Goal: Information Seeking & Learning: Learn about a topic

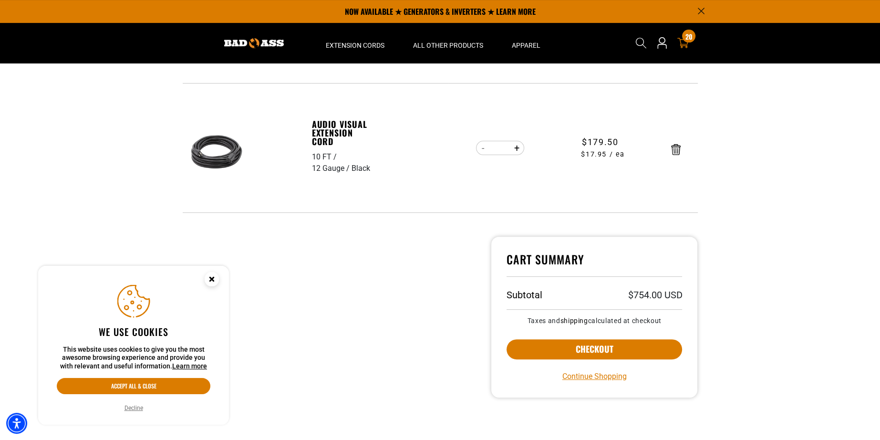
scroll to position [293, 0]
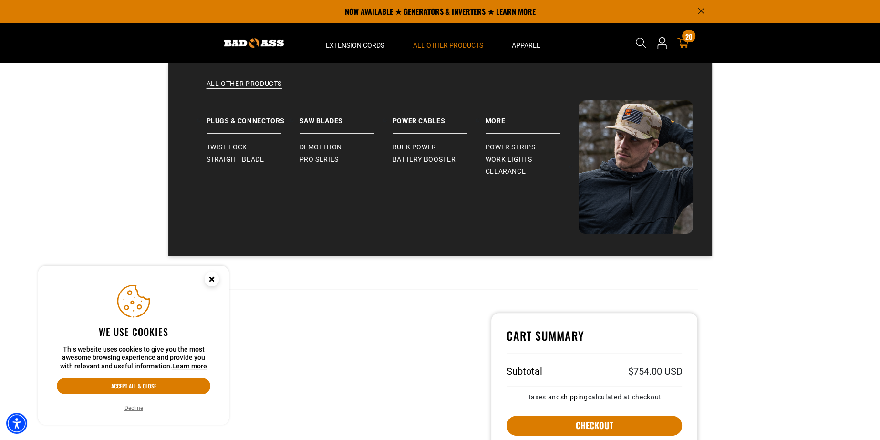
click at [431, 45] on span "All Other Products" at bounding box center [448, 45] width 70 height 9
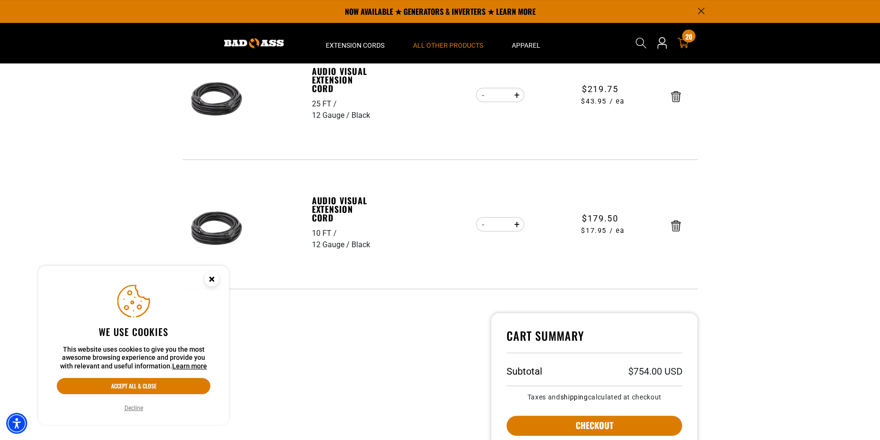
click at [431, 45] on span "All Other Products" at bounding box center [448, 45] width 70 height 9
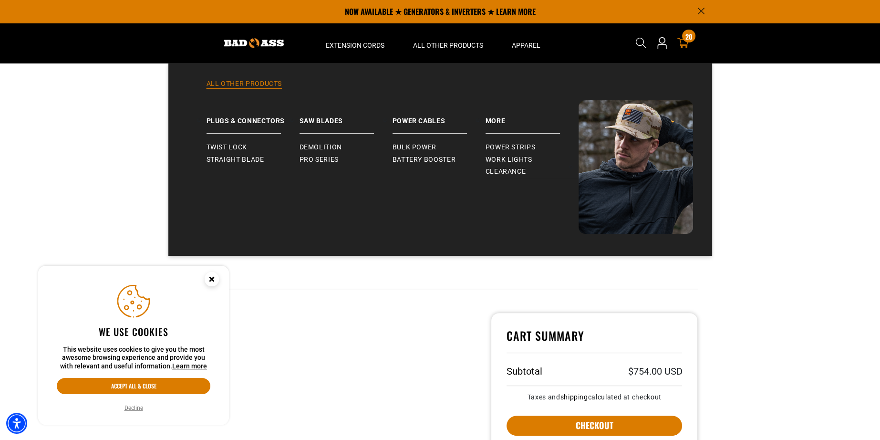
click at [259, 84] on link "All Other Products" at bounding box center [439, 89] width 505 height 21
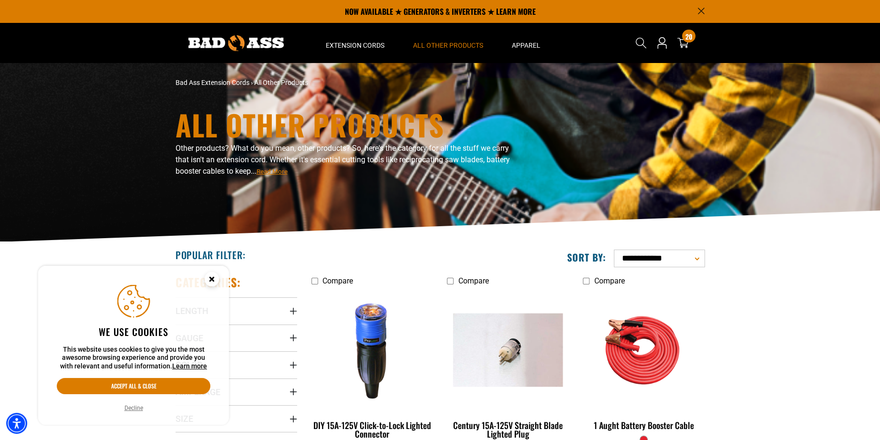
click at [258, 39] on img at bounding box center [235, 43] width 95 height 16
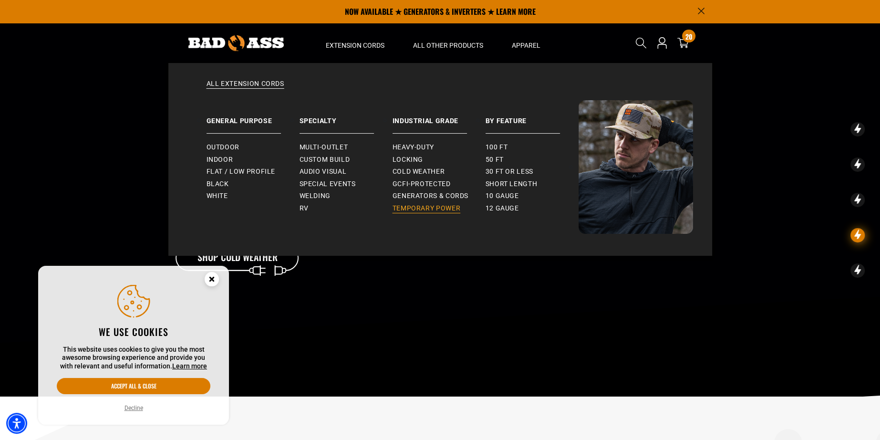
click at [436, 206] on span "Temporary Power" at bounding box center [426, 208] width 68 height 9
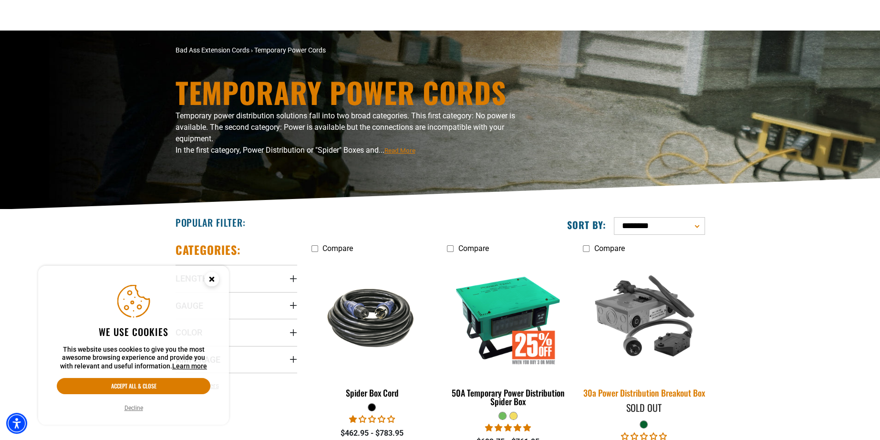
scroll to position [95, 0]
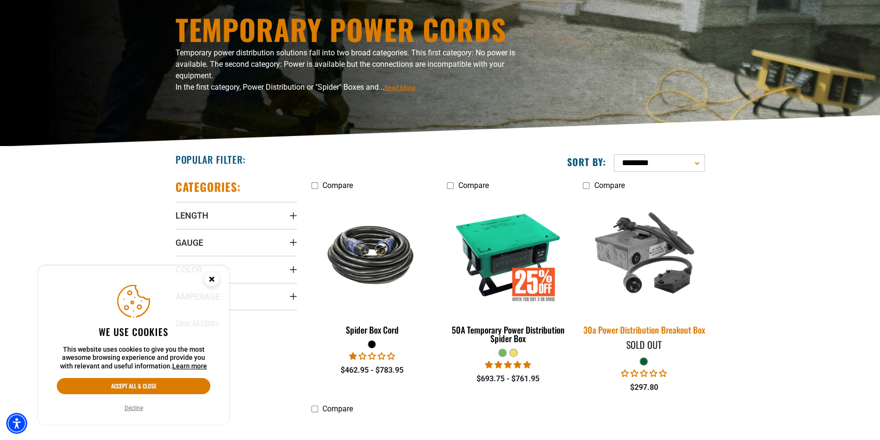
click at [668, 255] on img at bounding box center [644, 254] width 134 height 122
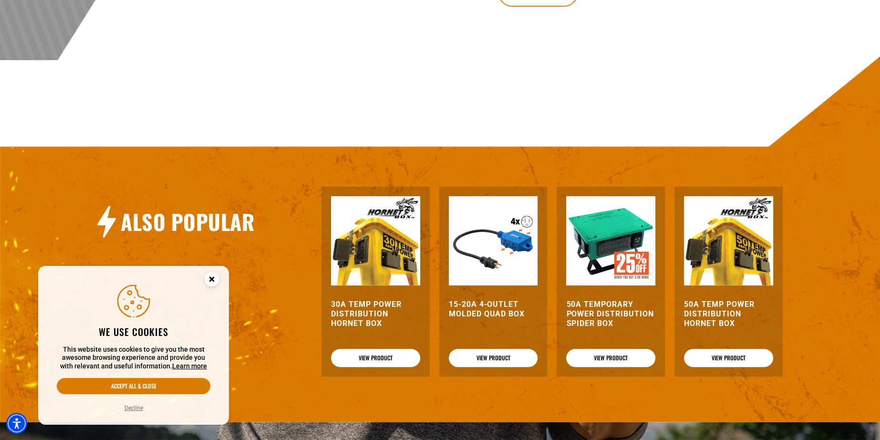
scroll to position [525, 0]
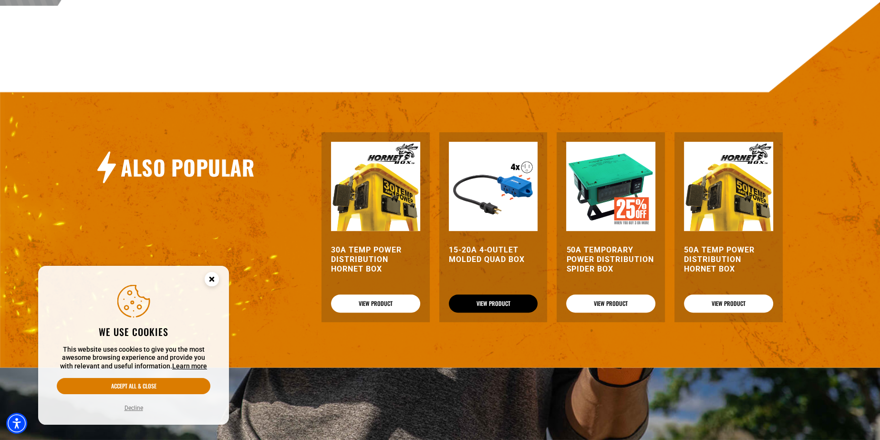
click at [495, 305] on link "View Product" at bounding box center [493, 303] width 89 height 18
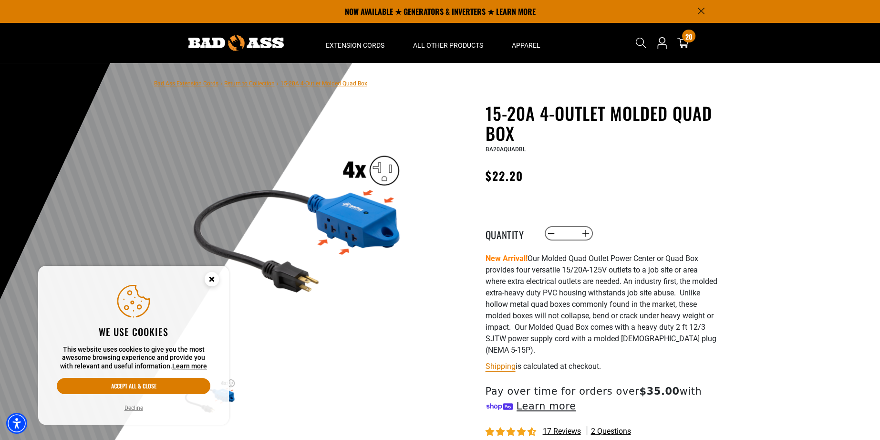
click at [231, 84] on link "Return to Collection" at bounding box center [249, 83] width 51 height 7
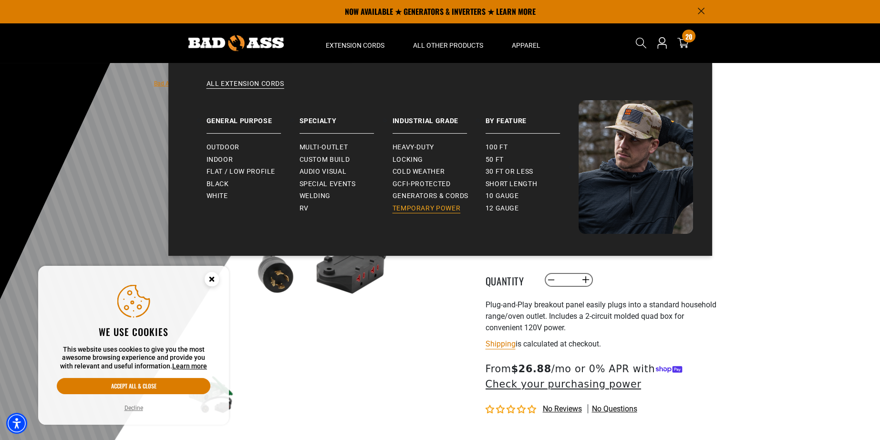
click at [451, 209] on span "Temporary Power" at bounding box center [426, 208] width 68 height 9
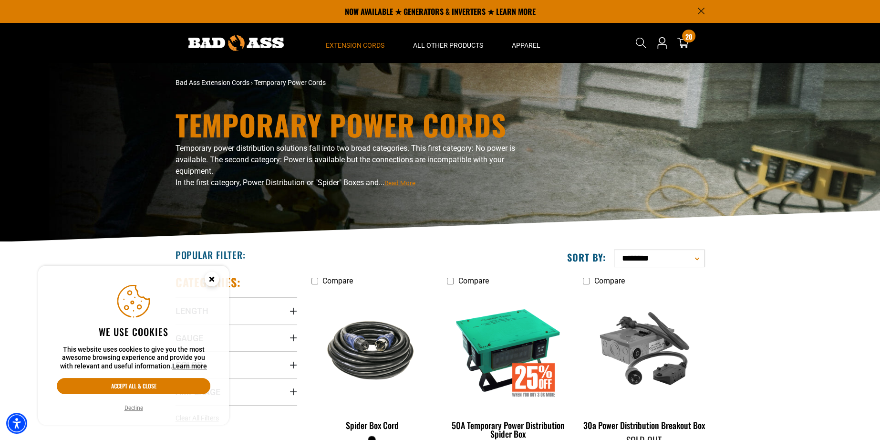
click at [213, 280] on icon "Close this option" at bounding box center [211, 278] width 3 height 3
